Goal: Transaction & Acquisition: Purchase product/service

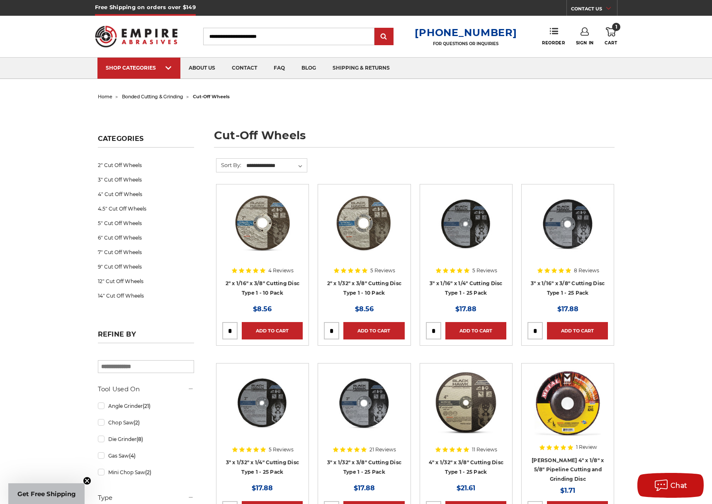
click at [103, 95] on span "home" at bounding box center [105, 97] width 15 height 6
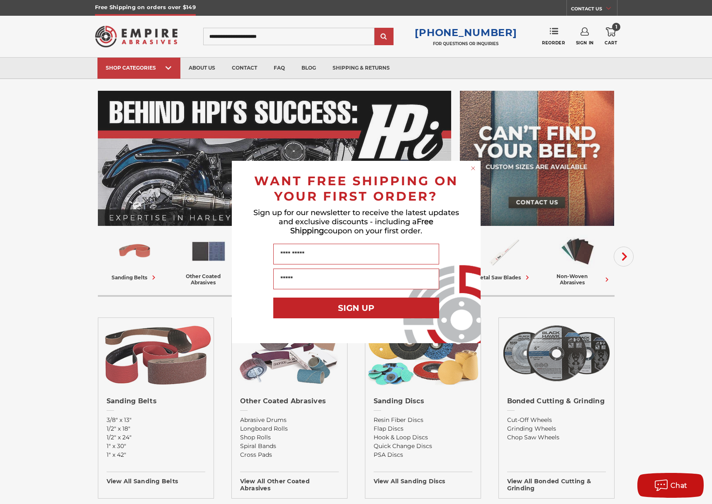
click at [523, 428] on div "Close dialog WANT FREE SHIPPING ON YOUR FIRST ORDER? Sign up for our newsletter…" at bounding box center [356, 252] width 712 height 504
click at [515, 429] on div "Close dialog WANT FREE SHIPPING ON YOUR FIRST ORDER? Sign up for our newsletter…" at bounding box center [356, 252] width 712 height 504
click at [471, 165] on circle "Close dialog" at bounding box center [473, 169] width 8 height 8
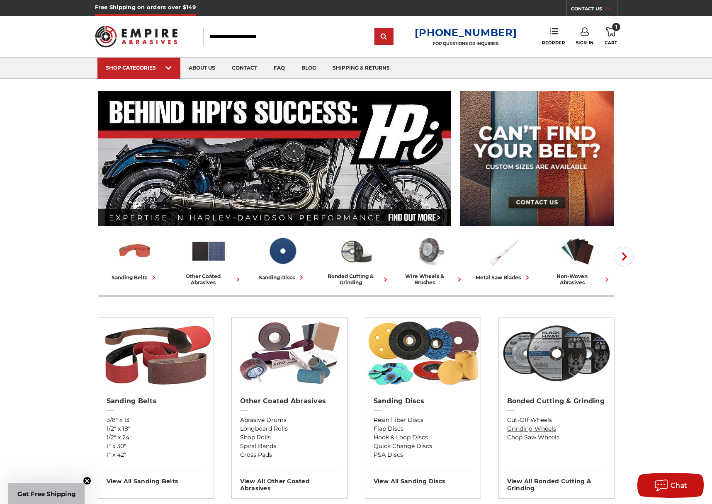
click at [522, 428] on link "Grinding Wheels" at bounding box center [556, 429] width 99 height 9
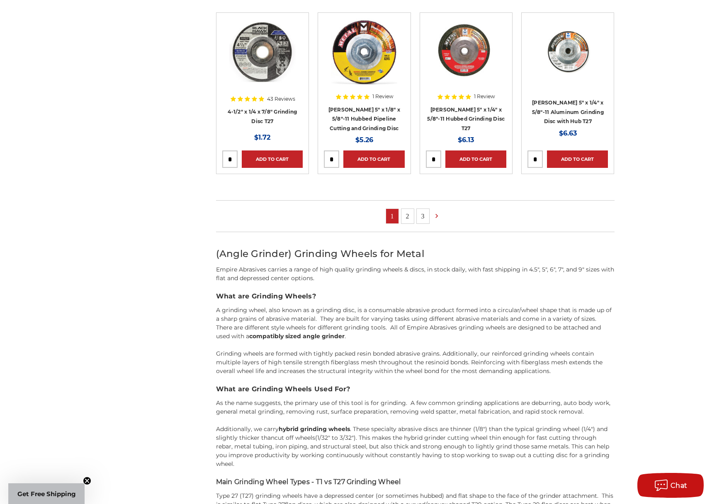
scroll to position [529, 0]
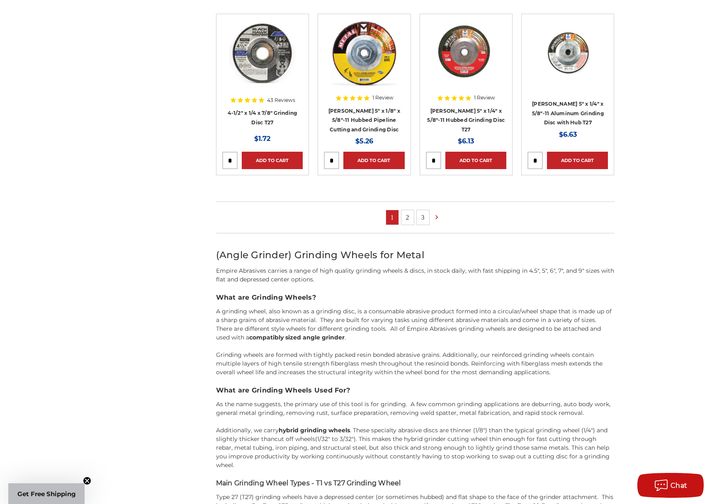
click at [406, 217] on link "2" at bounding box center [408, 217] width 12 height 15
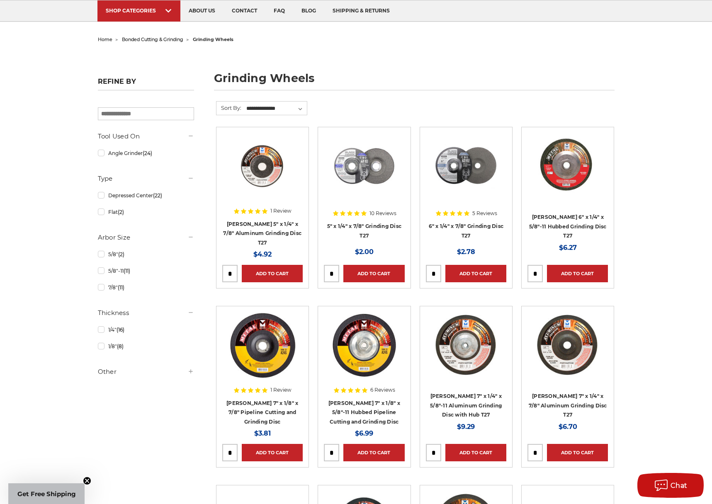
scroll to position [161, 0]
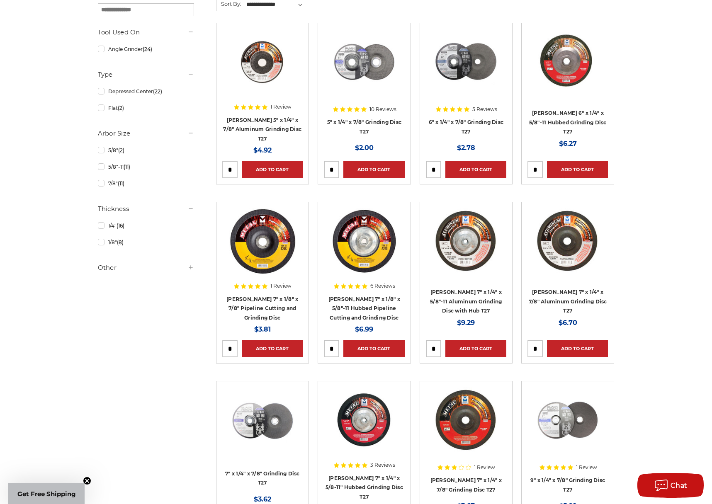
click at [352, 73] on img at bounding box center [364, 62] width 66 height 66
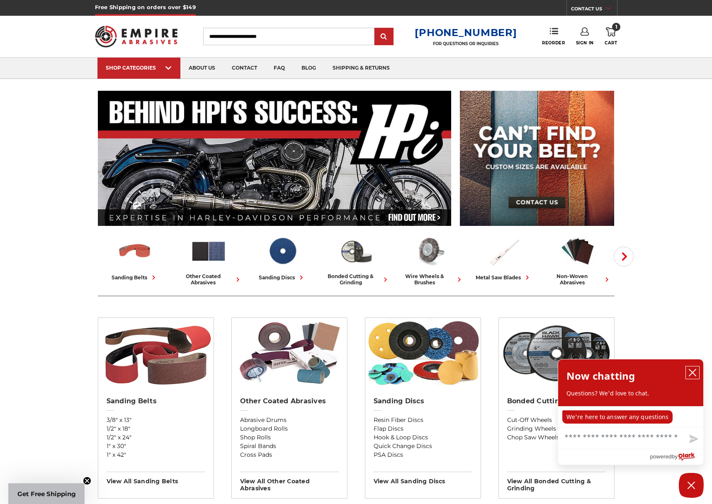
click at [694, 370] on icon "close chatbox" at bounding box center [693, 373] width 8 height 8
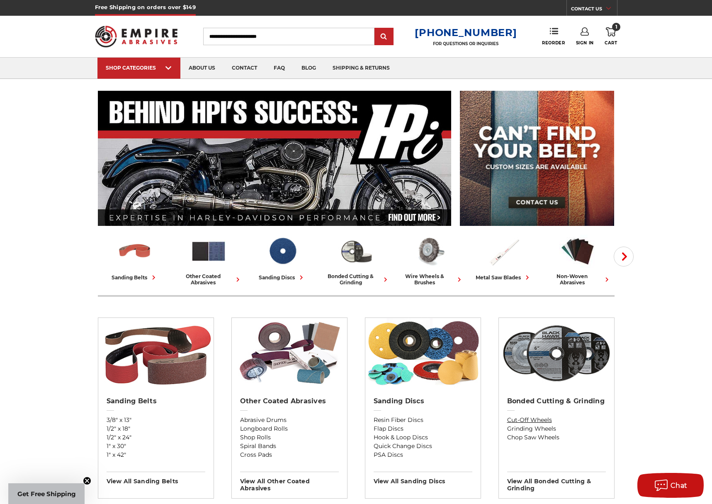
click at [523, 422] on link "Cut-Off Wheels" at bounding box center [556, 420] width 99 height 9
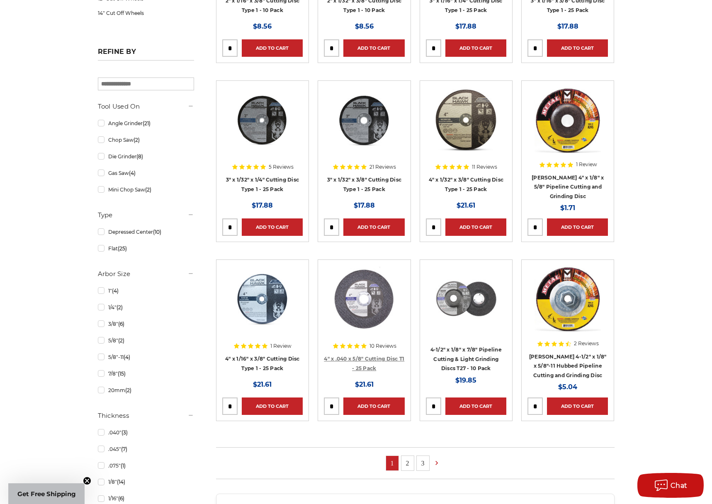
scroll to position [302, 0]
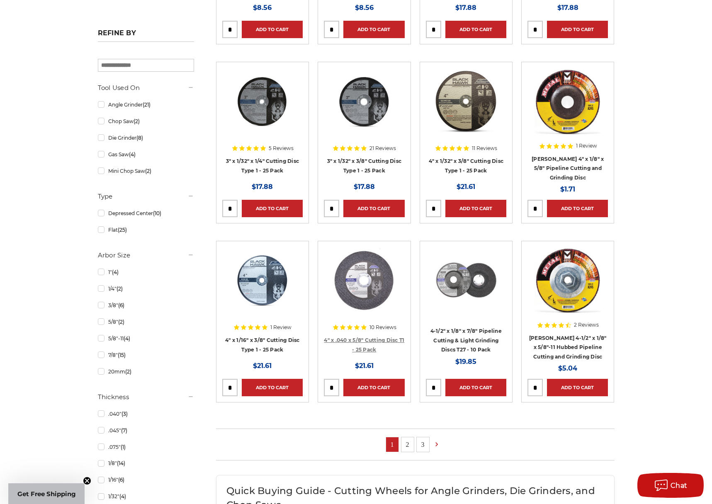
click at [358, 338] on link "4" x .040 x 5/8" Cutting Disc T1 - 25 Pack" at bounding box center [364, 345] width 80 height 16
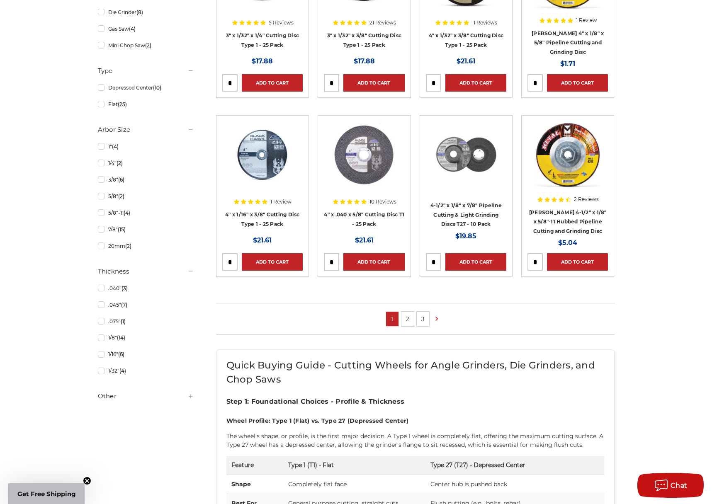
scroll to position [466, 0]
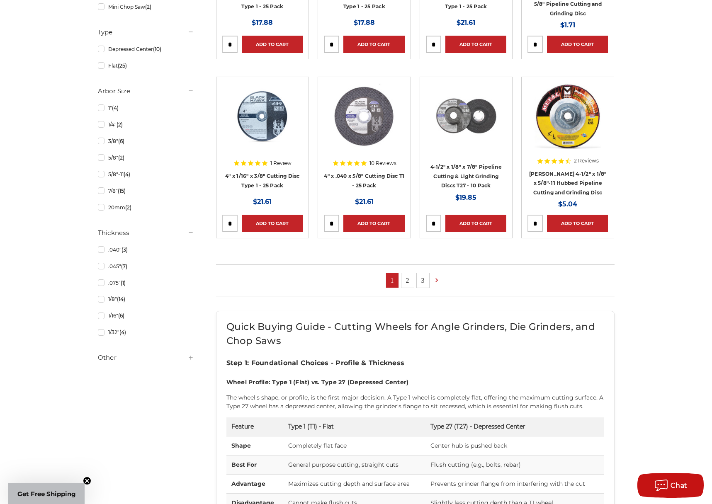
click at [408, 279] on link "2" at bounding box center [408, 280] width 12 height 15
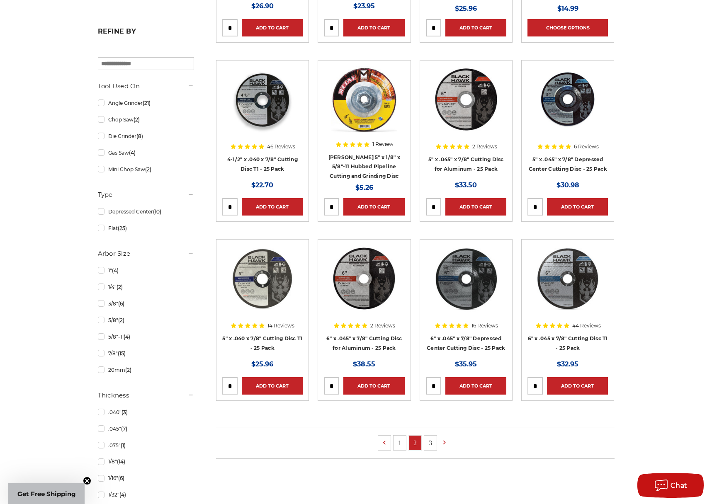
scroll to position [304, 0]
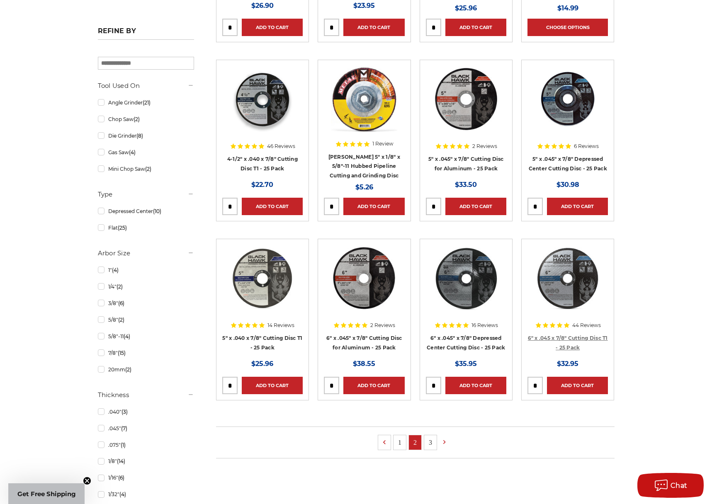
click at [562, 338] on link "6" x .045 x 7/8" Cutting Disc T1 - 25 Pack" at bounding box center [568, 343] width 80 height 16
